Goal: Task Accomplishment & Management: Complete application form

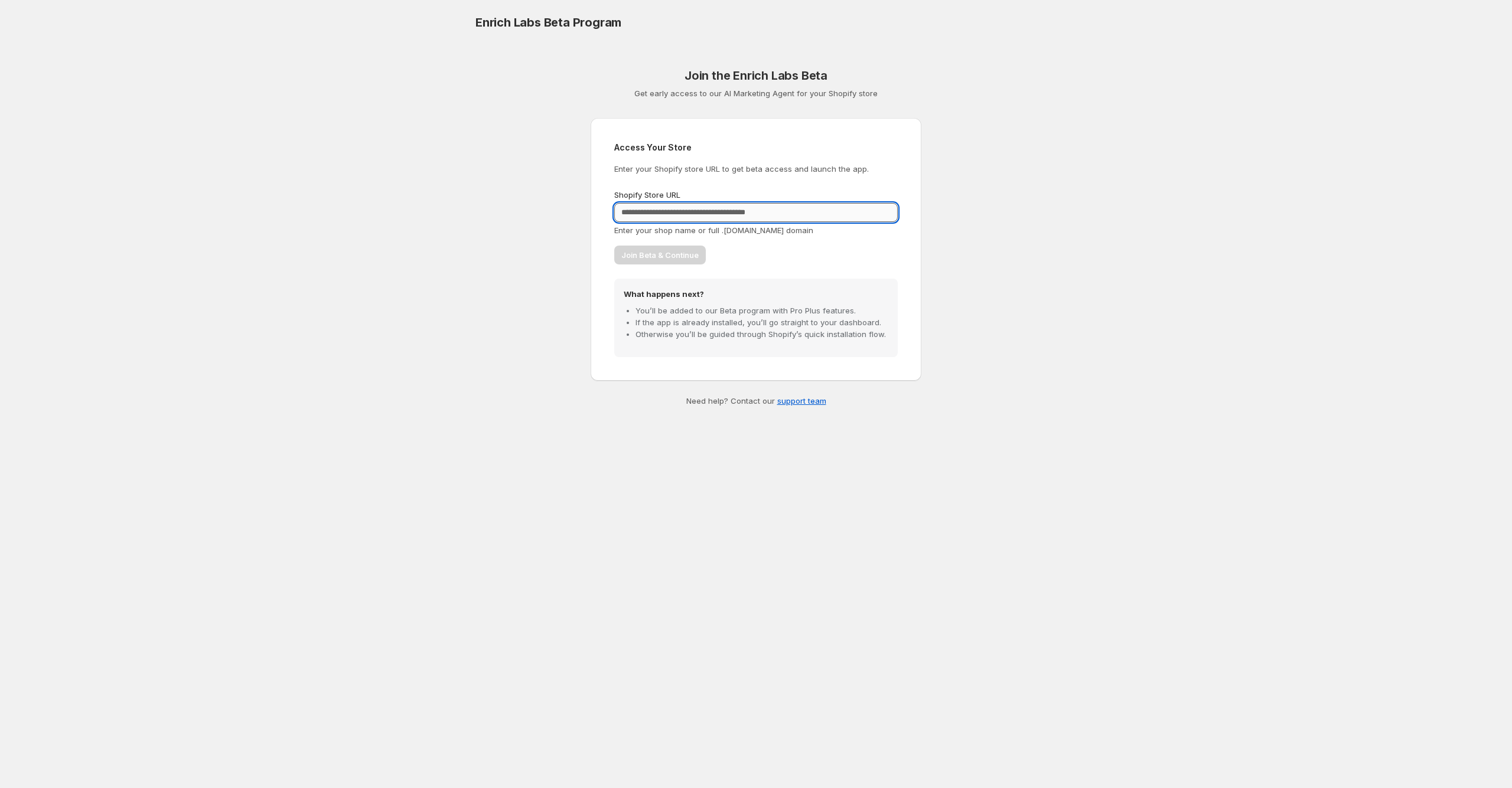
click at [656, 219] on input "Shopify Store URL" at bounding box center [755, 213] width 283 height 19
type input "**********"
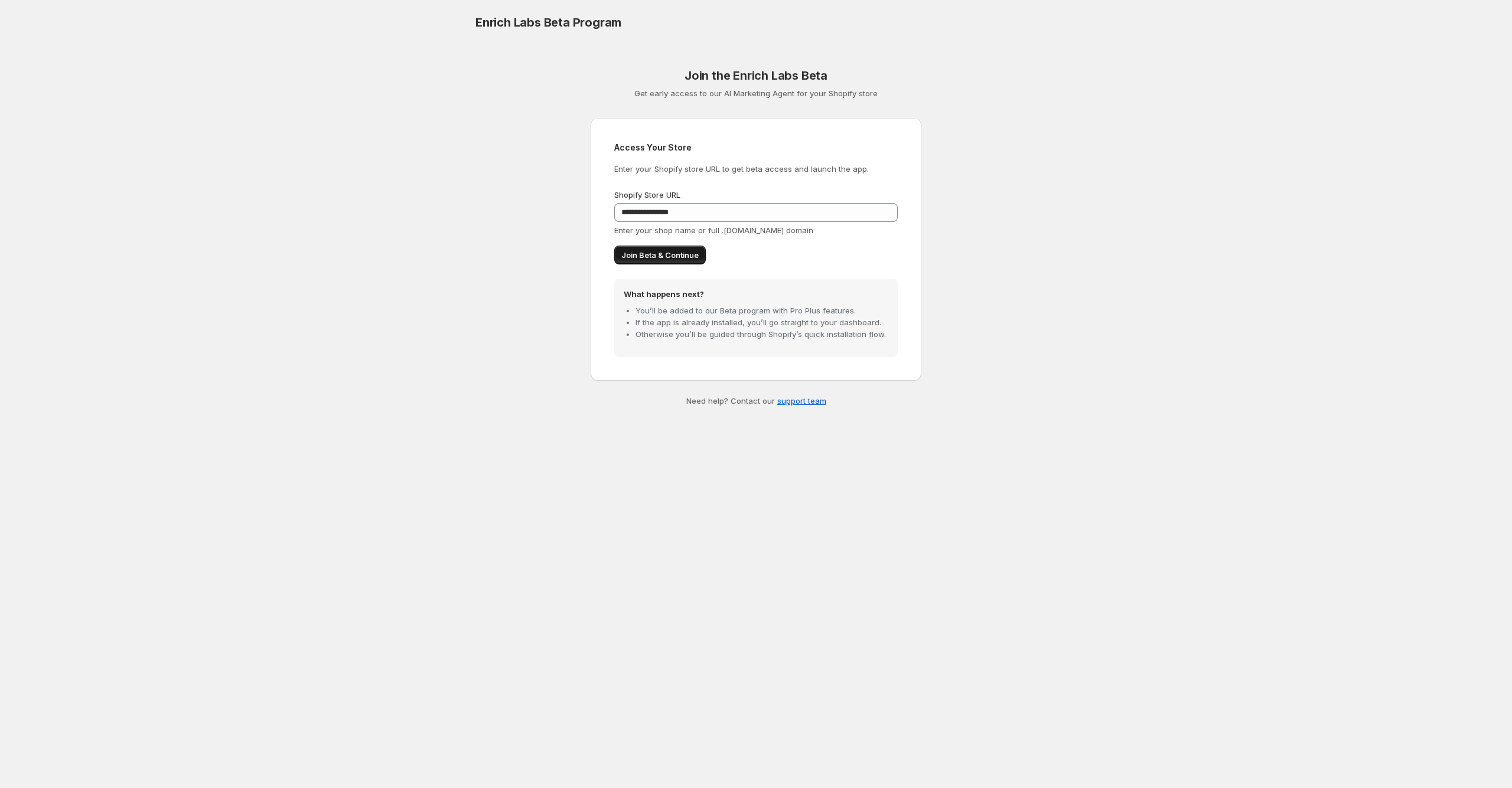
click at [657, 256] on span "Join Beta & Continue" at bounding box center [659, 255] width 77 height 12
